Goal: Task Accomplishment & Management: Manage account settings

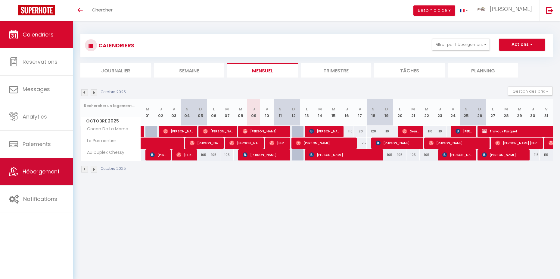
click at [44, 170] on span "Hébergement" at bounding box center [41, 171] width 37 height 8
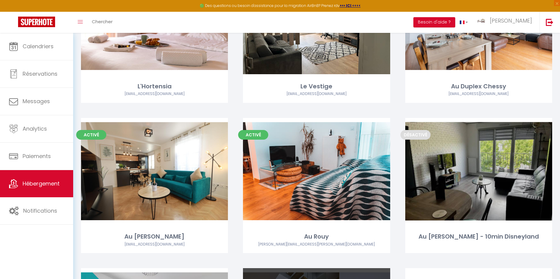
scroll to position [108, 0]
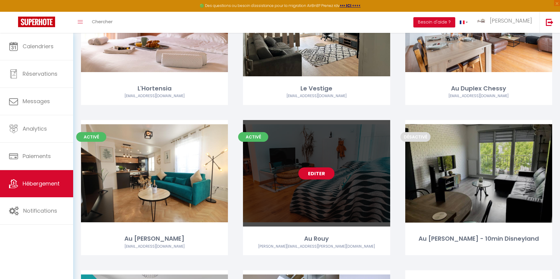
click at [318, 175] on link "Editer" at bounding box center [317, 173] width 36 height 12
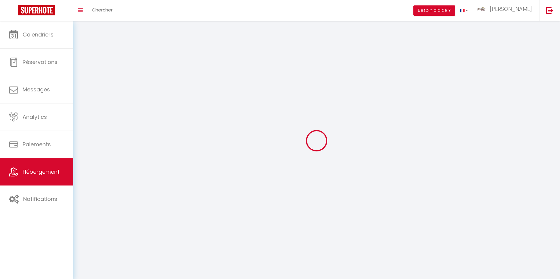
select select "1"
select select
select select "28"
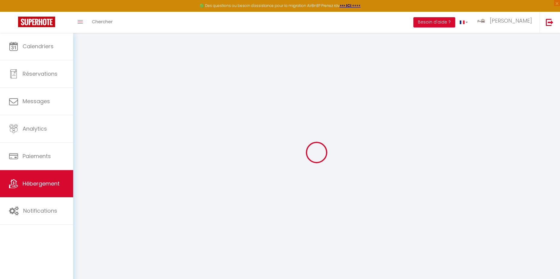
select select
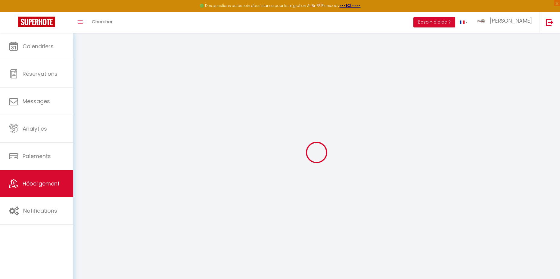
select select
checkbox input "false"
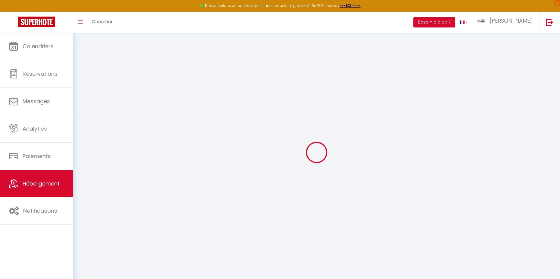
select select
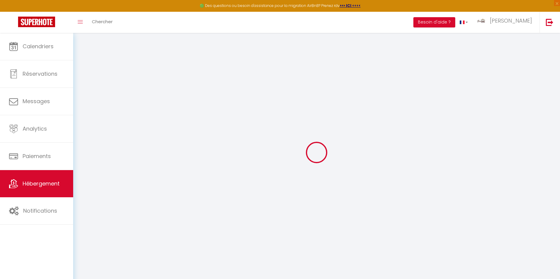
select select
checkbox input "false"
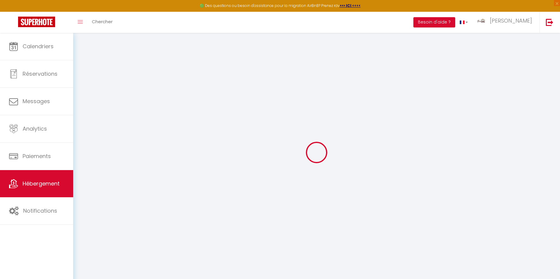
checkbox input "false"
select select
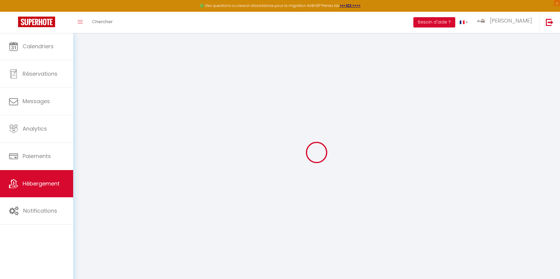
select select
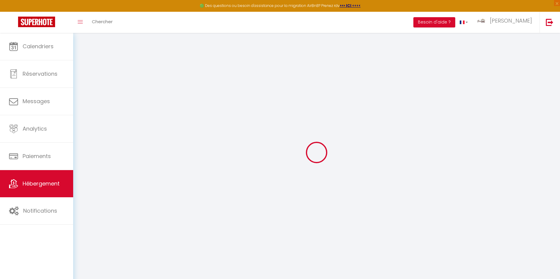
checkbox input "false"
select select
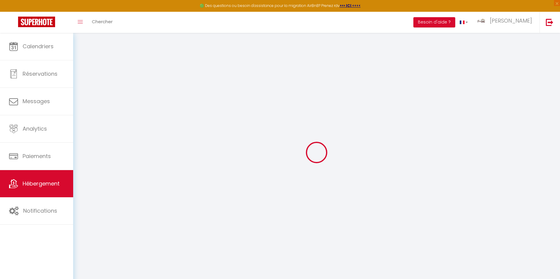
select select
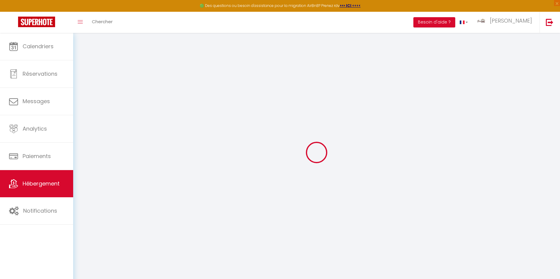
select select
checkbox input "false"
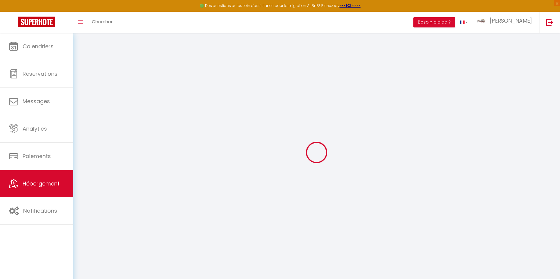
checkbox input "false"
select select
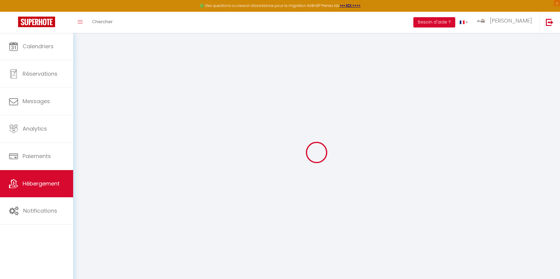
select select
checkbox input "false"
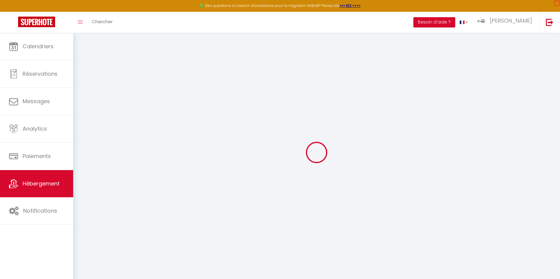
checkbox input "false"
select select
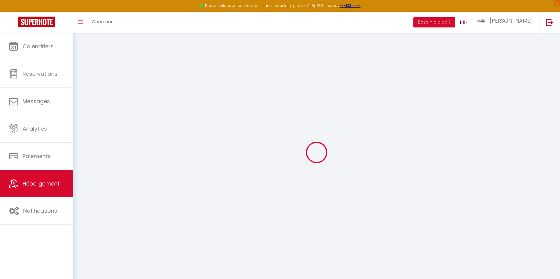
type input "Au Rouy"
type input "[PERSON_NAME]"
type input "Troupé"
type input "[STREET_ADDRESS][PERSON_NAME]"
type input "94350"
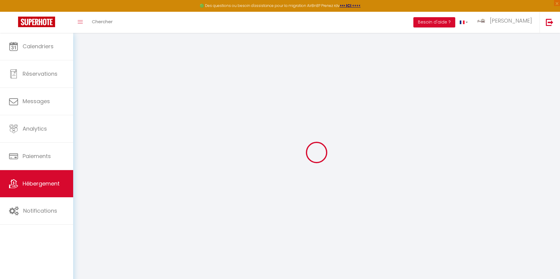
type input "[PERSON_NAME] sur Marne"
type input "80"
type input "6"
type input "50"
type input "300"
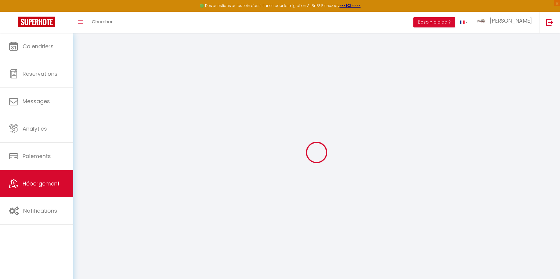
select select
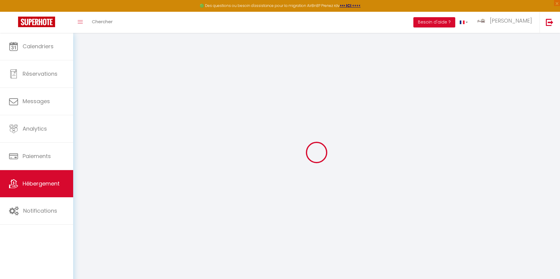
type input "[STREET_ADDRESS][PERSON_NAME]"
type input "94350"
type input "[GEOGRAPHIC_DATA]"
type input "[EMAIL_ADDRESS][DOMAIN_NAME]"
select select
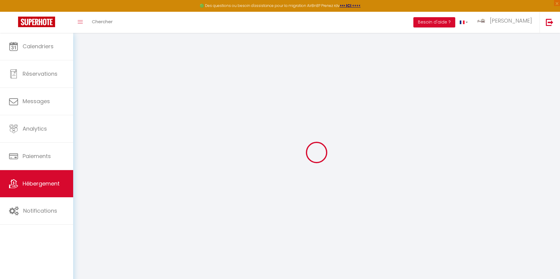
checkbox input "false"
type input "0"
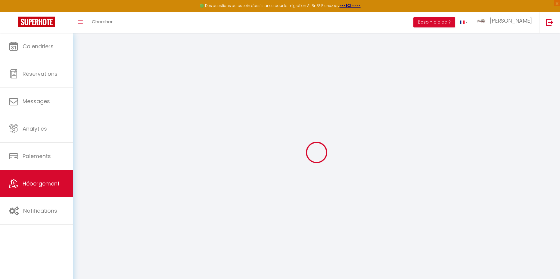
type input "0"
select select "+ 20 %"
select select "+ 23 %"
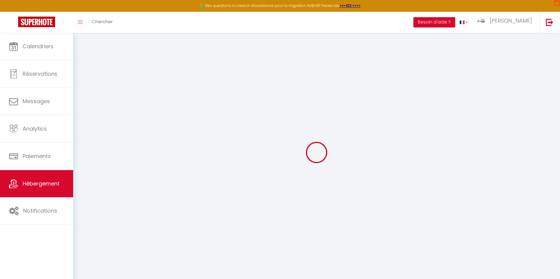
select select "+ 10 %"
select select
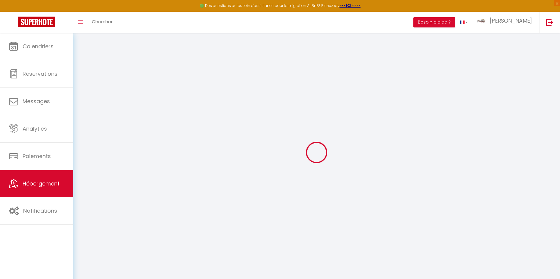
select select
select select "15:45"
select select
select select "11:00"
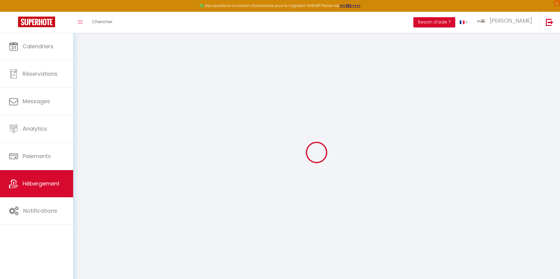
select select "30"
select select "120"
select select
checkbox input "false"
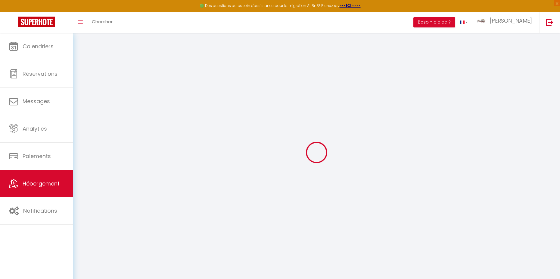
checkbox input "false"
select select
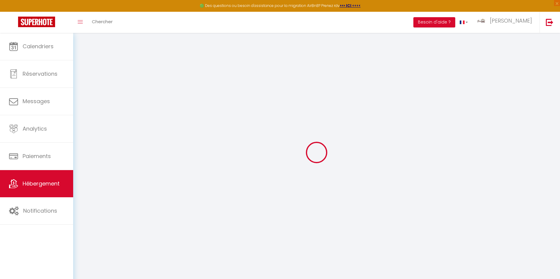
select select
checkbox input "false"
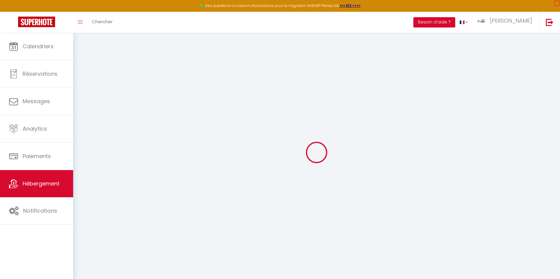
checkbox input "false"
select select
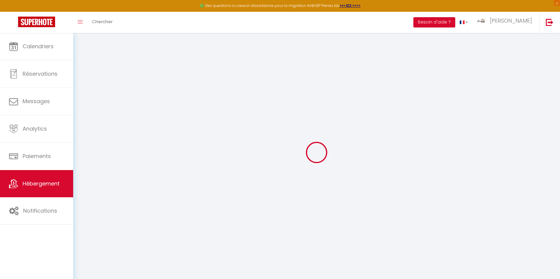
select select "EUR"
select select
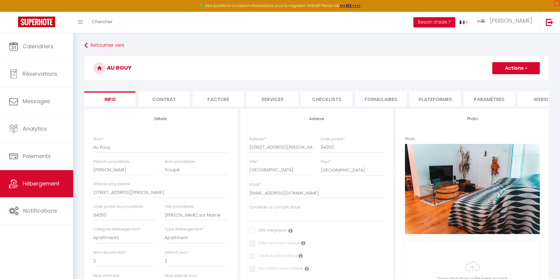
click at [436, 94] on li "Plateformes" at bounding box center [435, 98] width 51 height 15
select select
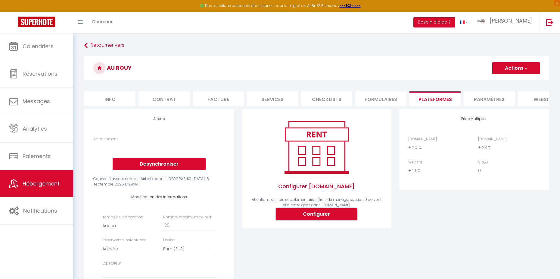
click at [321, 213] on button "Configurer" at bounding box center [316, 214] width 81 height 12
select select
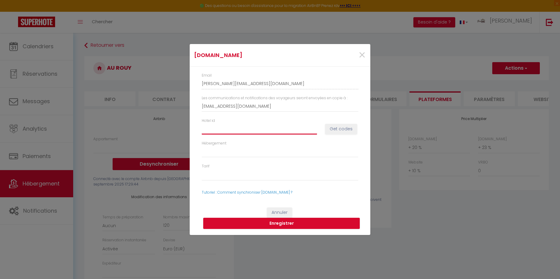
click at [237, 131] on input "Hotel id" at bounding box center [259, 128] width 115 height 11
paste input "14970563"
type input "14970563"
select select
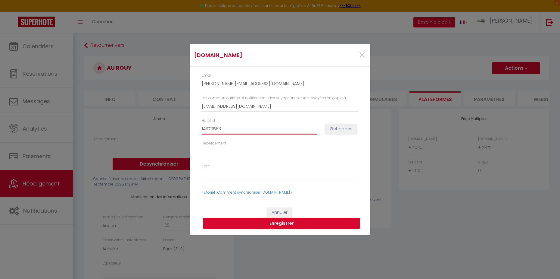
select select
type input "14970563"
click at [341, 130] on button "Get codes" at bounding box center [341, 129] width 32 height 10
select select
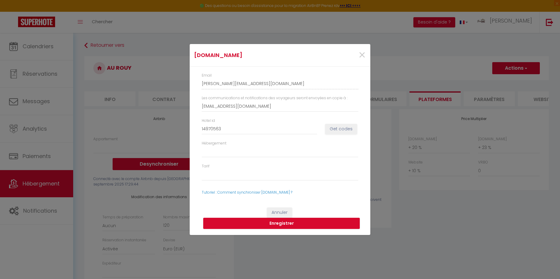
select select
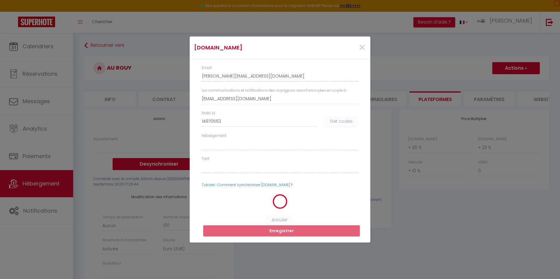
select select
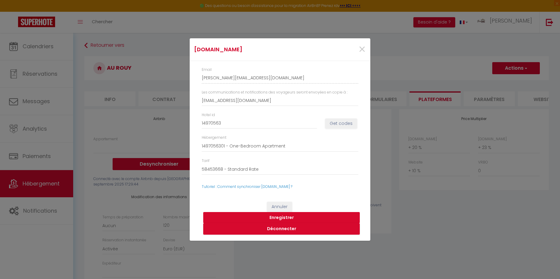
click at [284, 219] on button "Enregistrer" at bounding box center [281, 217] width 157 height 11
select select
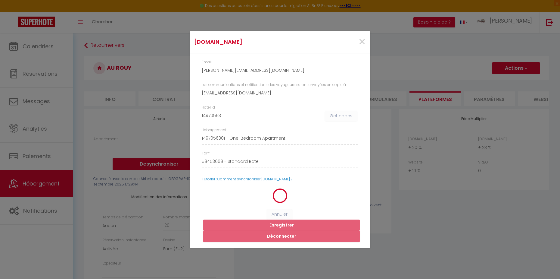
select select
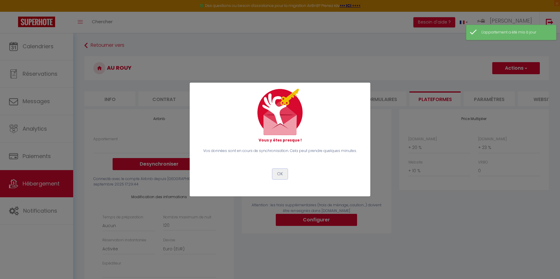
click at [281, 171] on button "OK" at bounding box center [280, 174] width 15 height 10
